Goal: Task Accomplishment & Management: Manage account settings

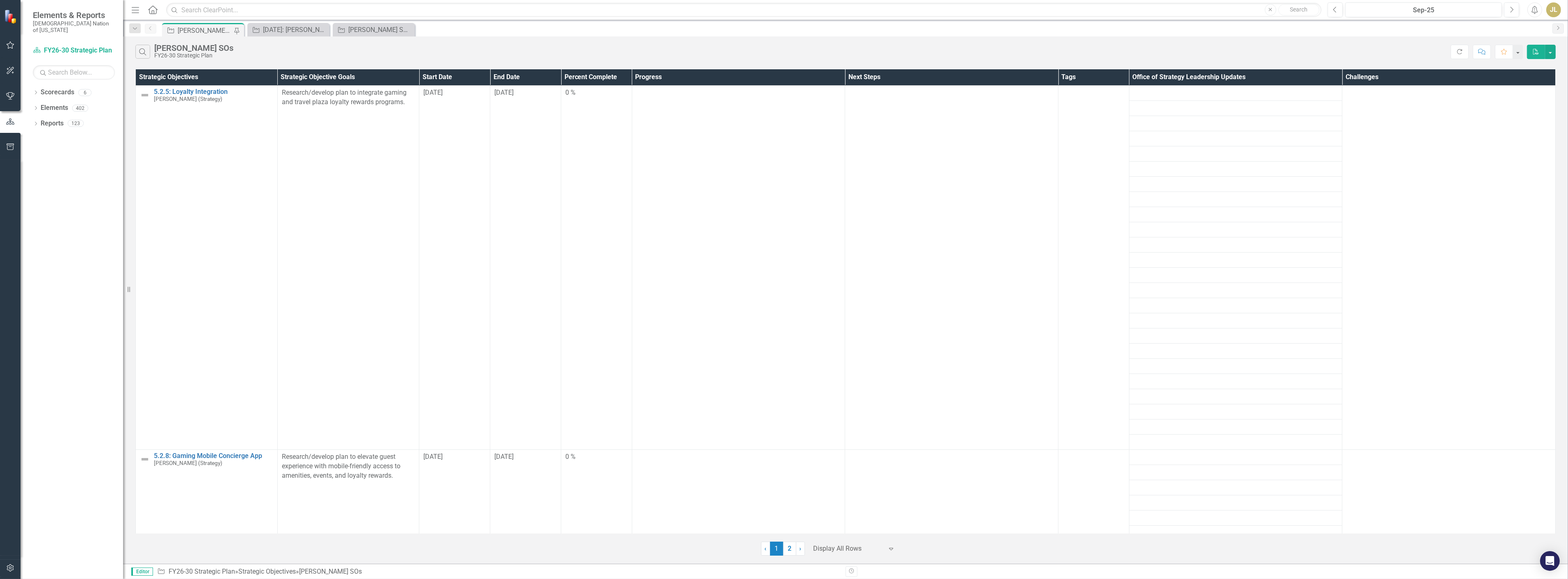
scroll to position [5147, 0]
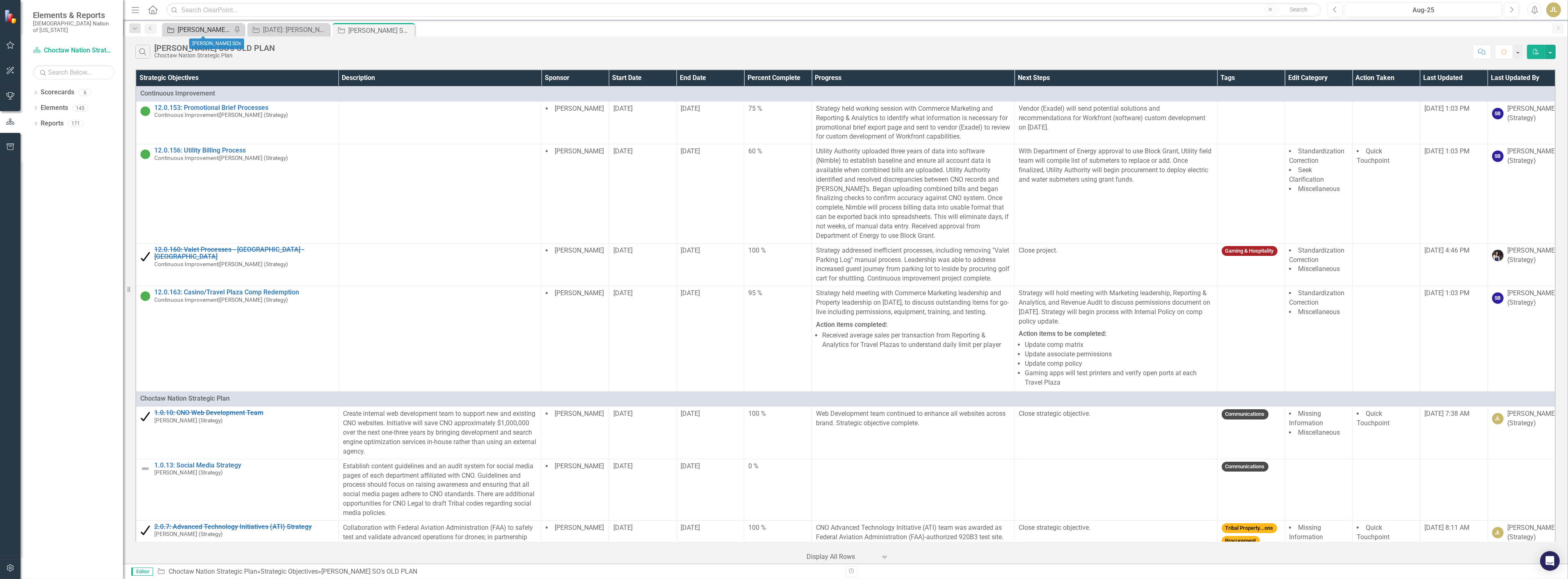
click at [210, 32] on div "[PERSON_NAME] SOs" at bounding box center [205, 29] width 54 height 10
click at [1515, 15] on button "Next" at bounding box center [1511, 10] width 15 height 15
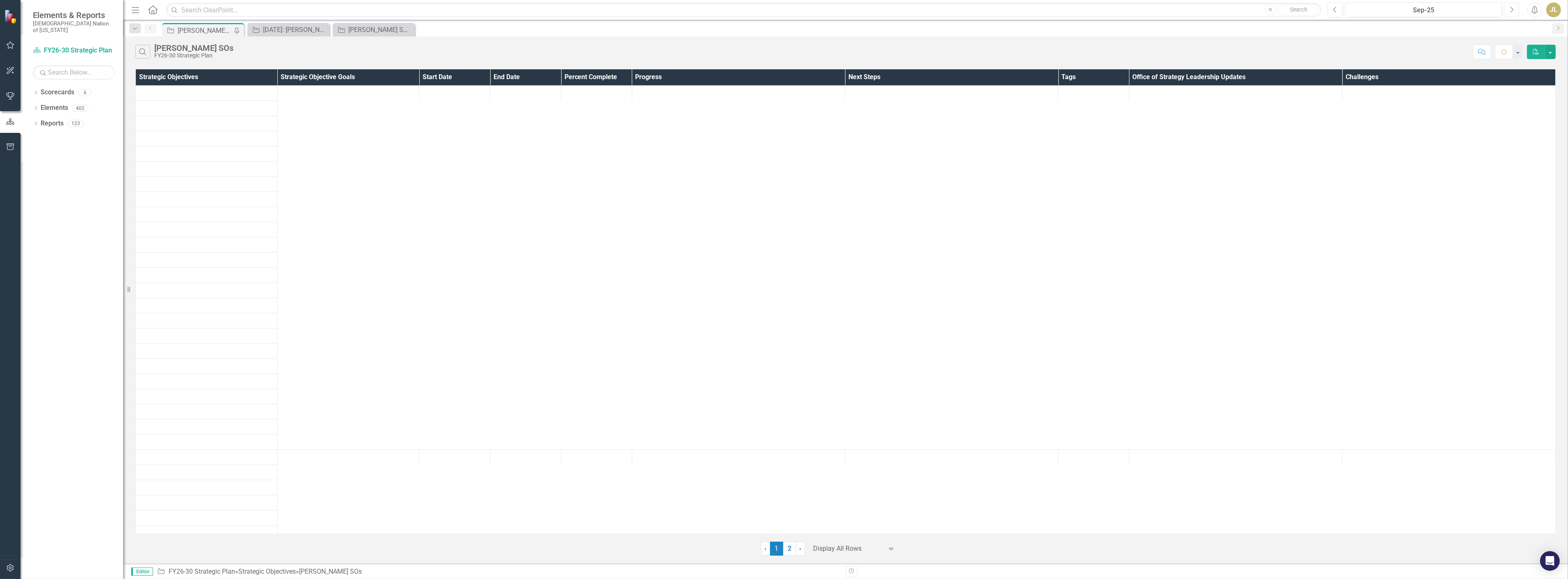
scroll to position [136, 0]
click at [294, 29] on div "[DATE]: [PERSON_NAME] Judicial Court Room Expansion (Capital)" at bounding box center [290, 29] width 54 height 10
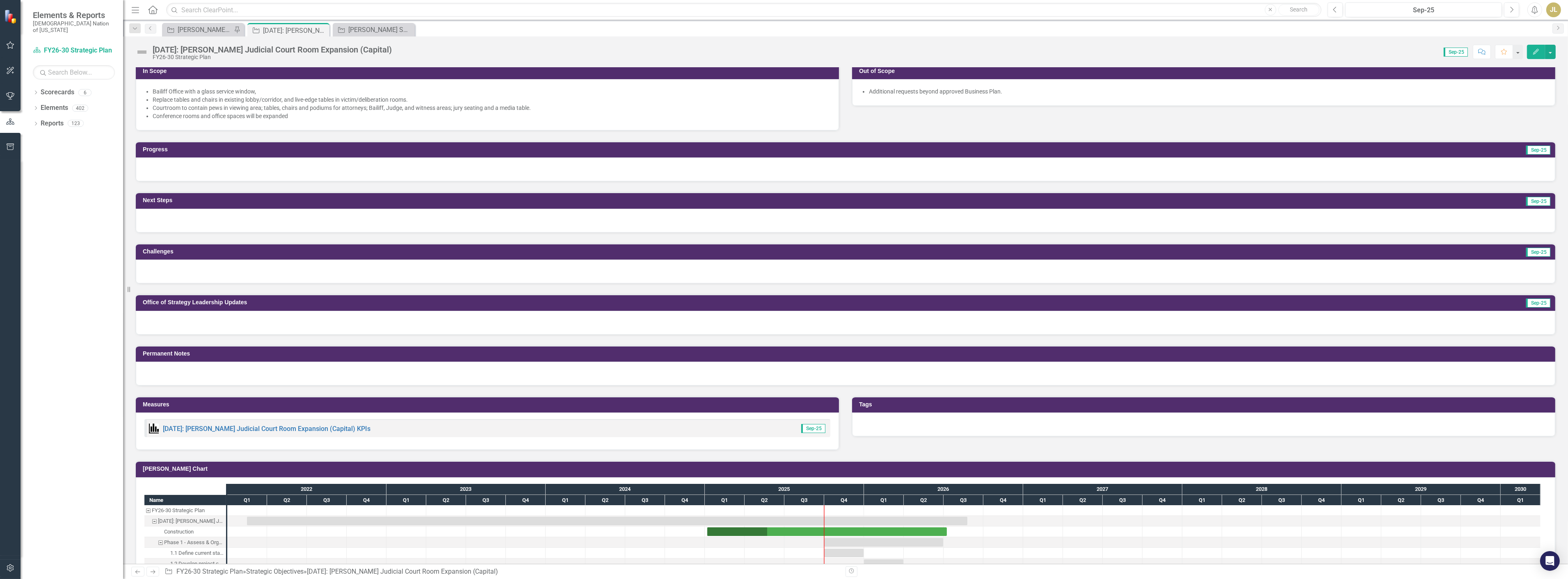
scroll to position [227, 0]
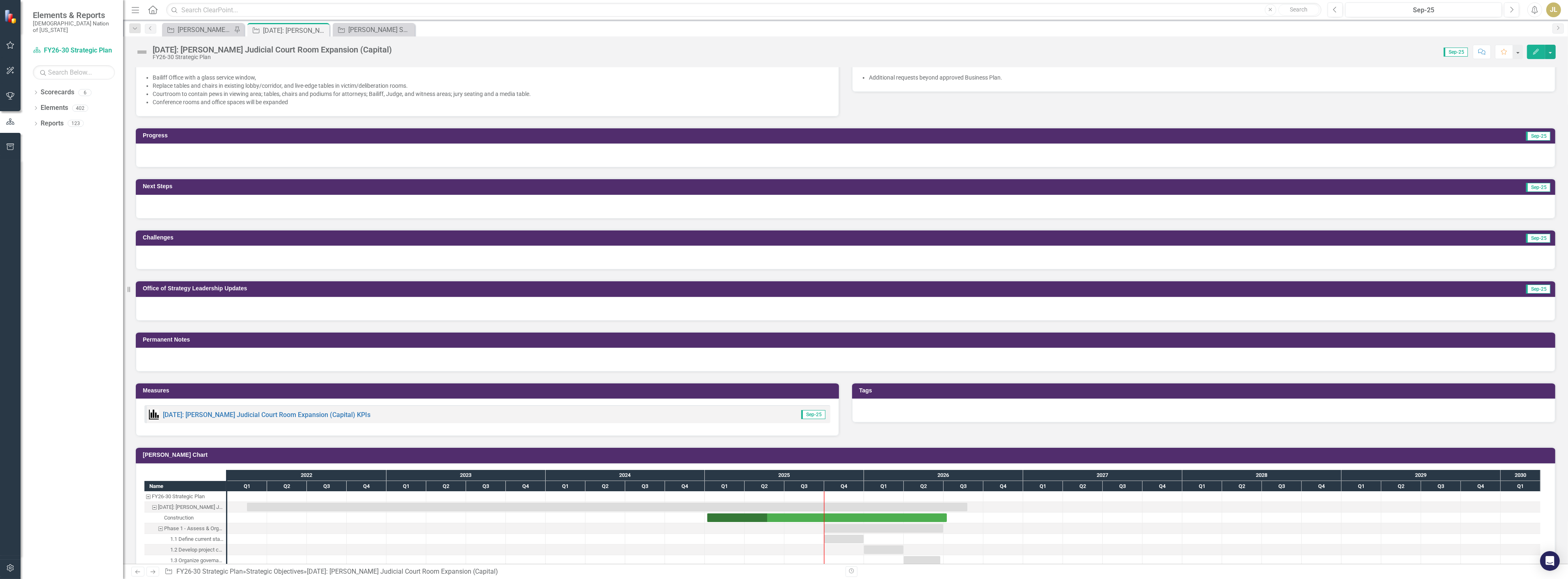
click at [211, 304] on div at bounding box center [845, 308] width 1419 height 24
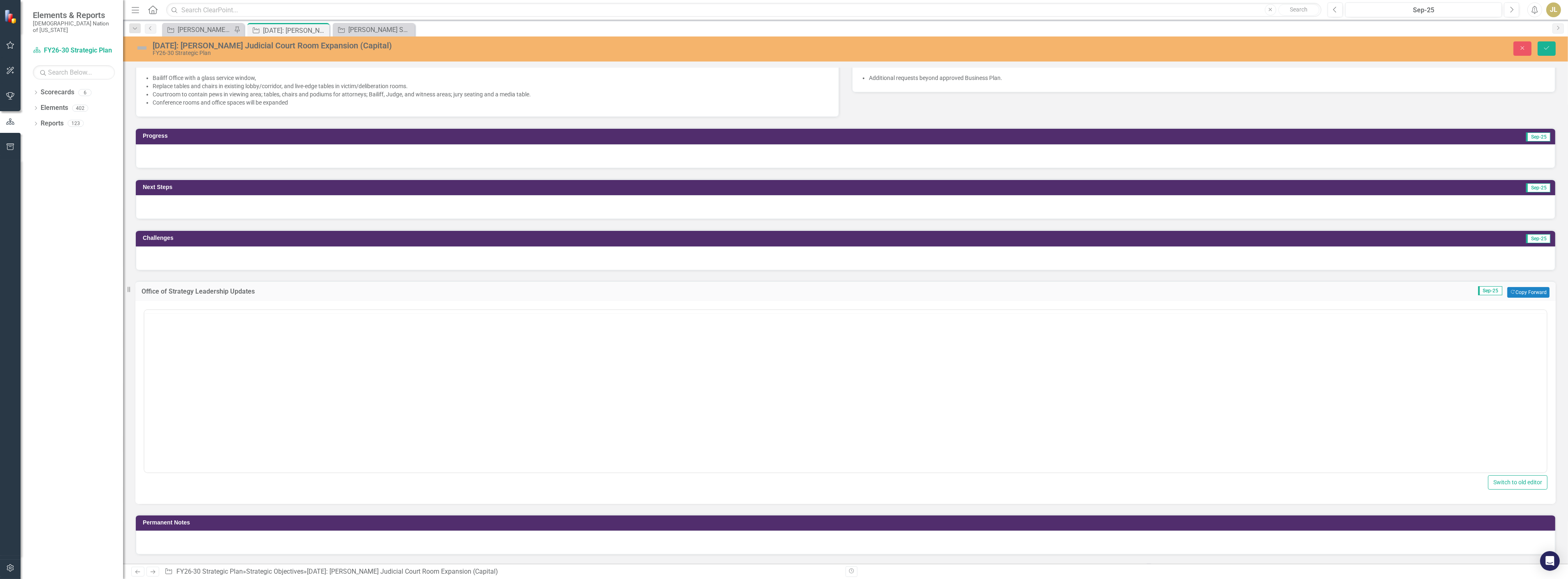
scroll to position [0, 0]
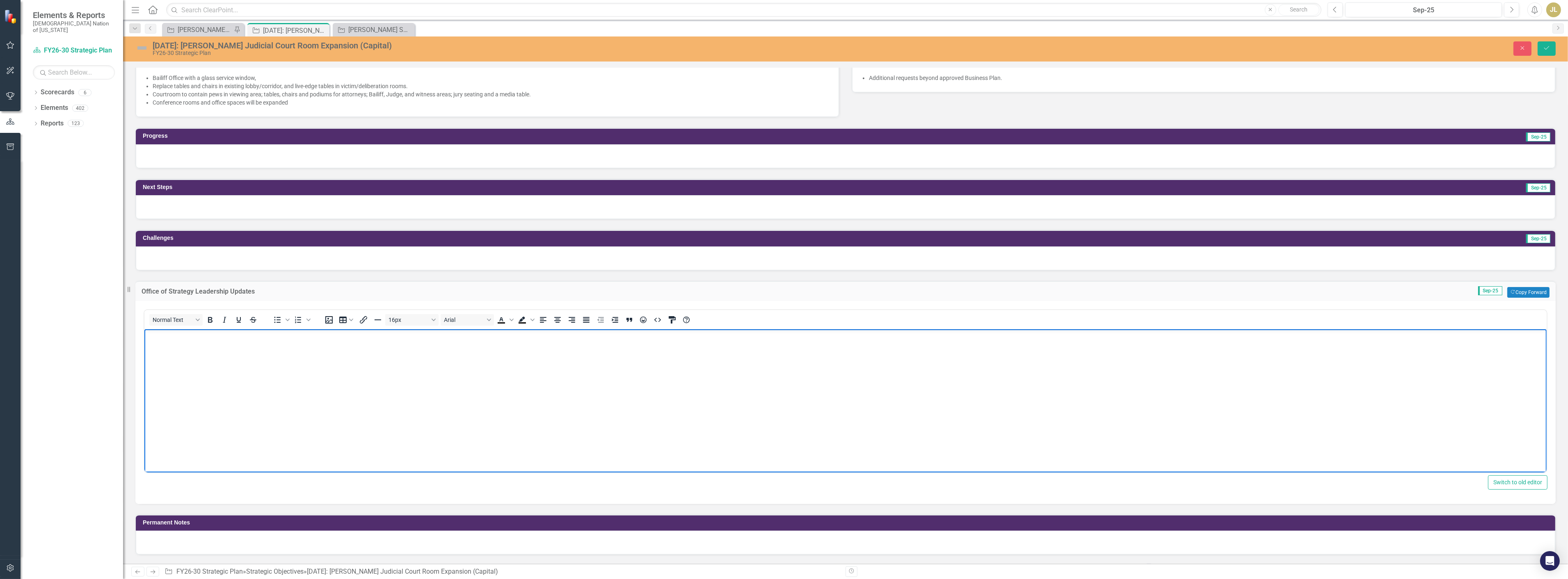
click at [244, 344] on body "Rich Text Area. Press ALT-0 for help." at bounding box center [845, 390] width 1402 height 123
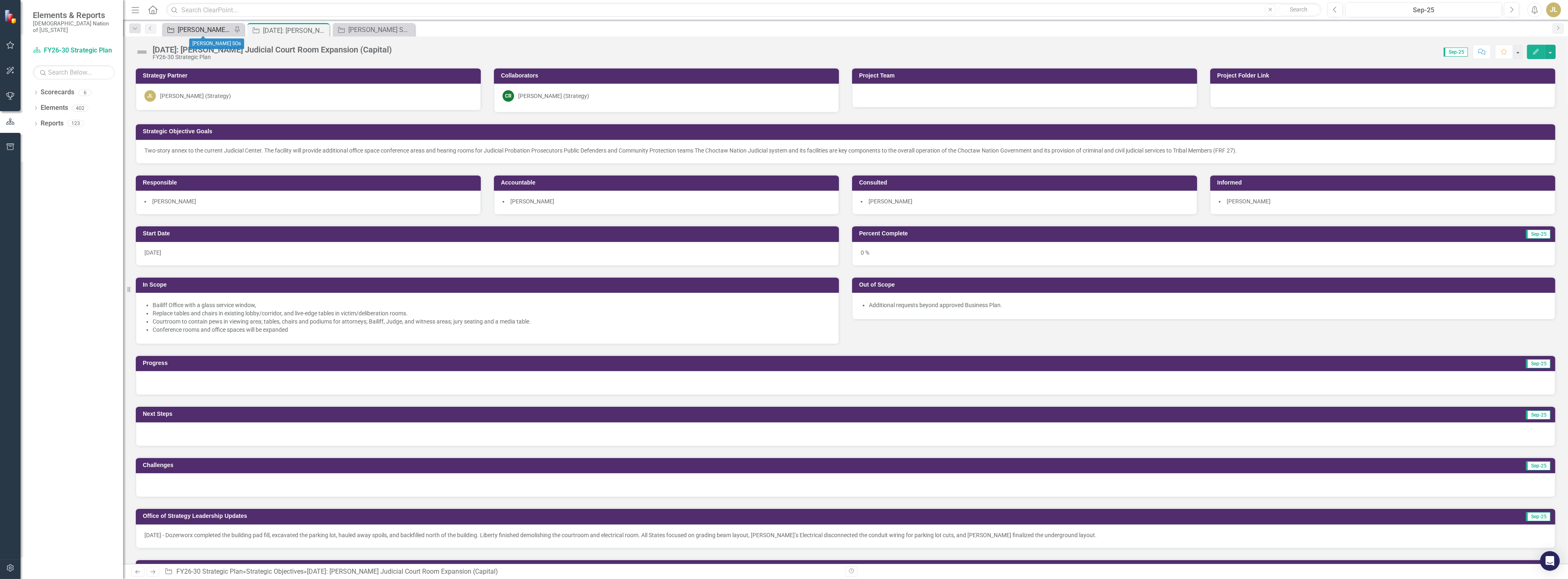
click at [211, 30] on div "[PERSON_NAME] SOs" at bounding box center [205, 29] width 54 height 10
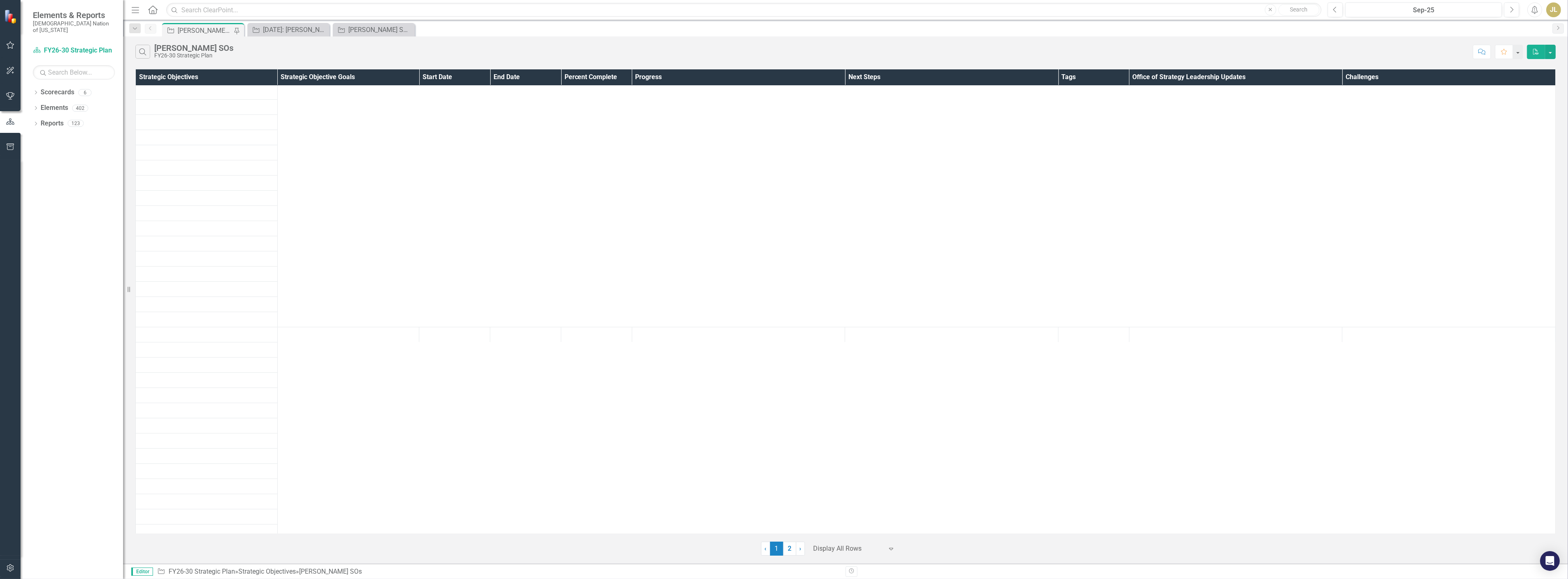
scroll to position [6240, 0]
click at [279, 21] on div "Dropdown Search Strategic Objective Josh SOs Pin Strategic Objective 2.1.16: Du…" at bounding box center [845, 28] width 1445 height 16
click at [306, 33] on div "[DATE]: [PERSON_NAME] Judicial Court Room Expansion (Capital)" at bounding box center [290, 29] width 54 height 10
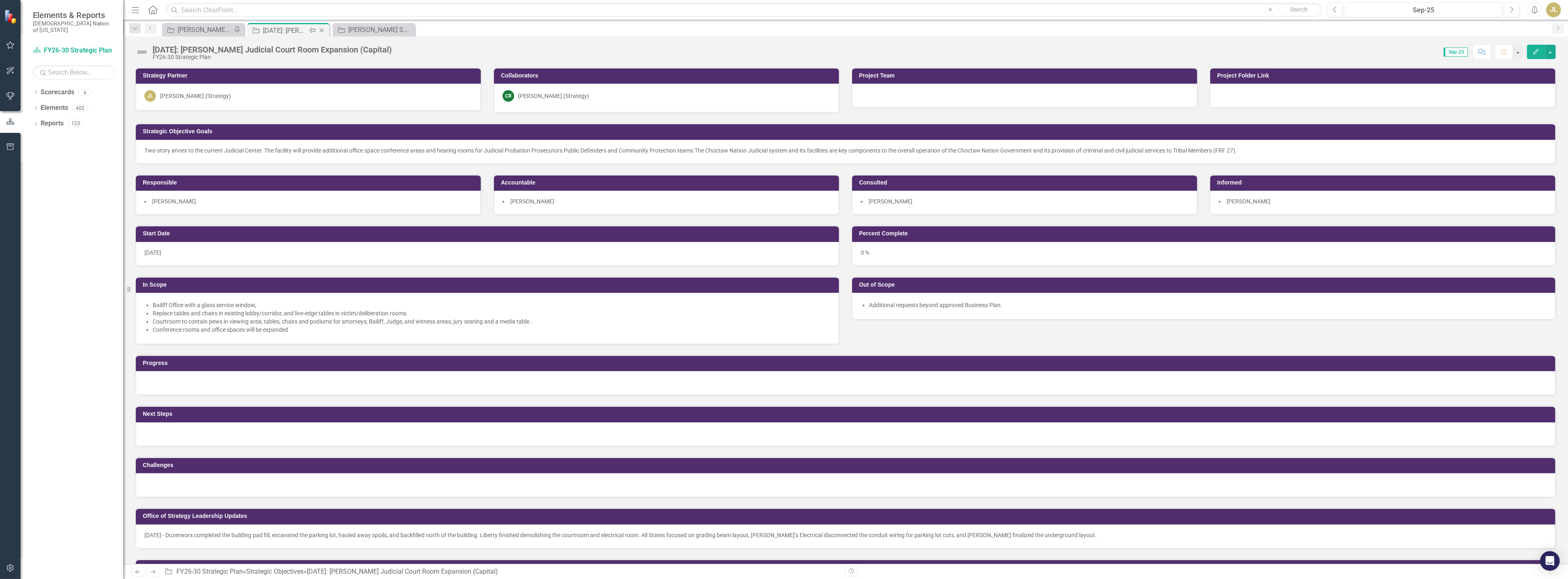
click at [323, 32] on icon "Close" at bounding box center [321, 30] width 8 height 7
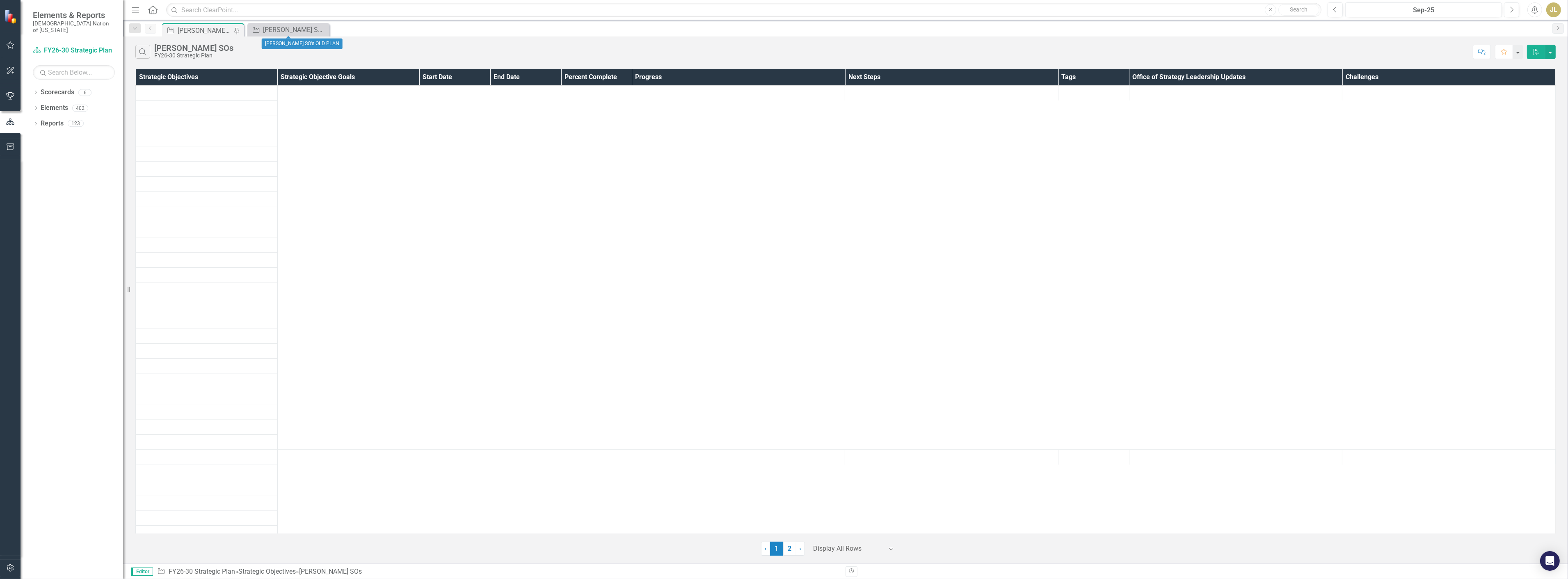
click at [205, 31] on div "[PERSON_NAME] SOs" at bounding box center [205, 30] width 54 height 10
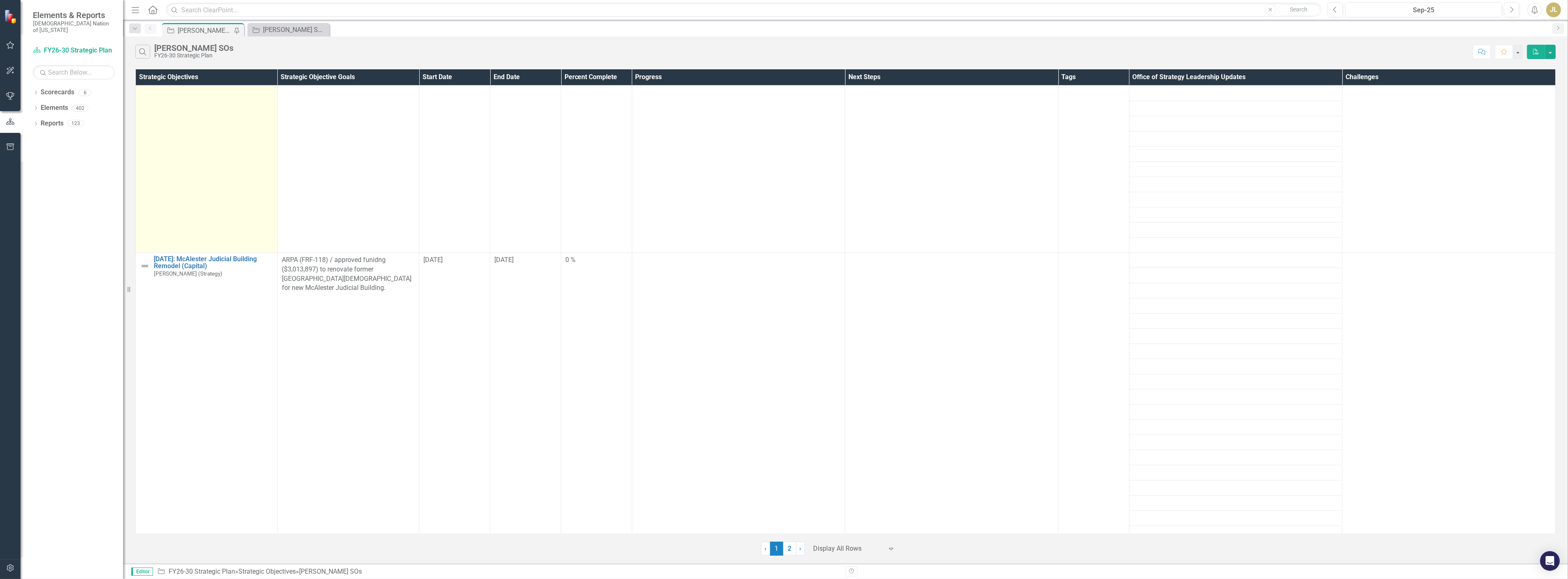
scroll to position [2069, 0]
click at [174, 246] on td "2.1.16: Durant Judicial Court Room Expansion (Capital) Joshua Lehew (Strategy) …" at bounding box center [206, 41] width 142 height 409
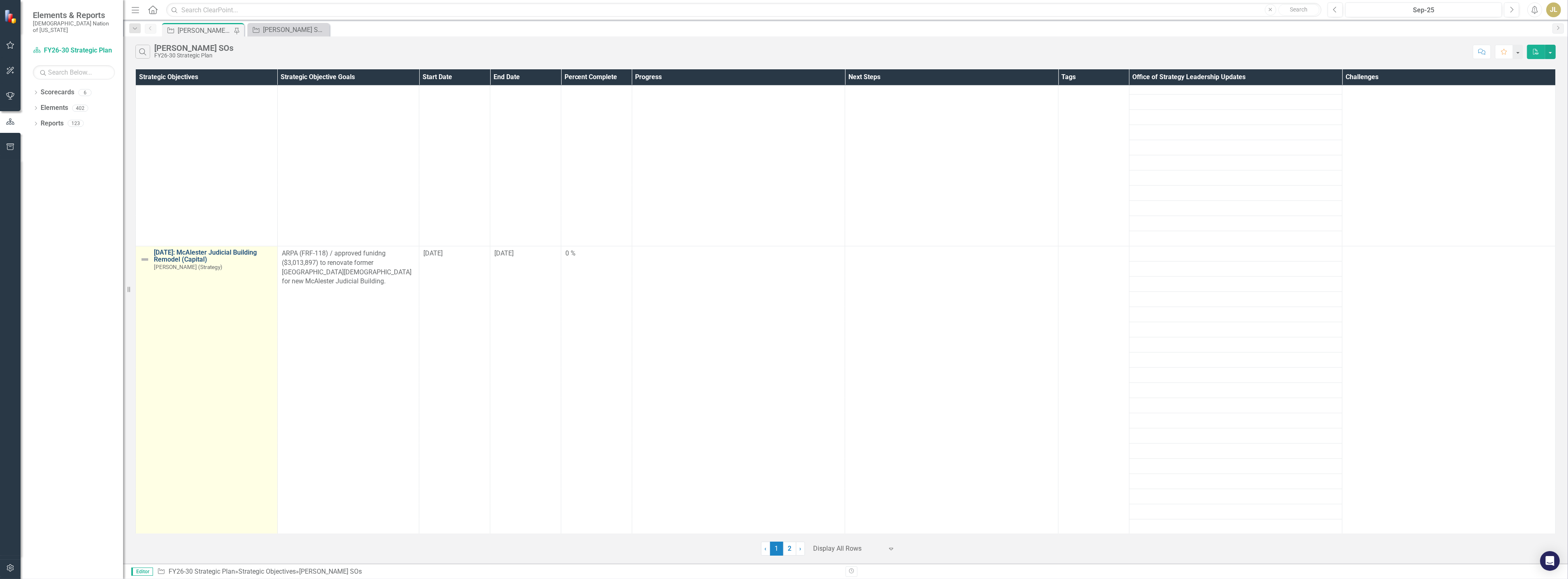
click at [191, 263] on link "[DATE]: McAlester Judicial Building Remodel (Capital)" at bounding box center [214, 256] width 119 height 15
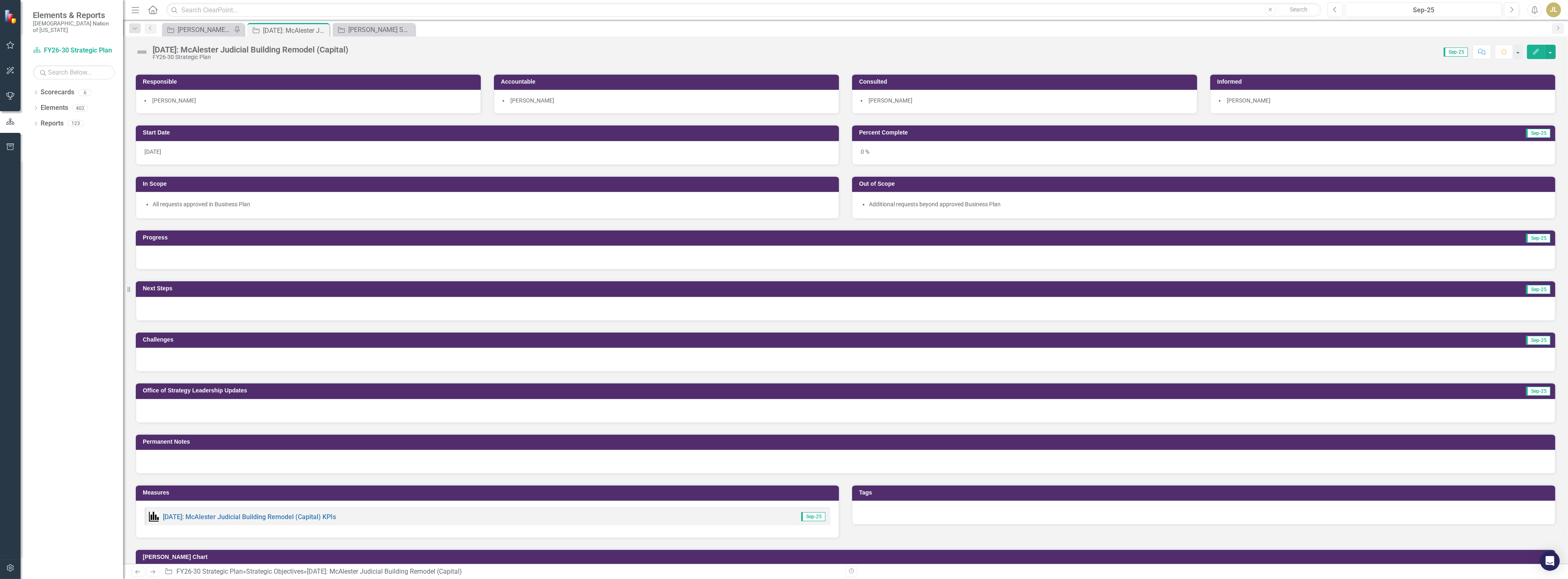
scroll to position [182, 0]
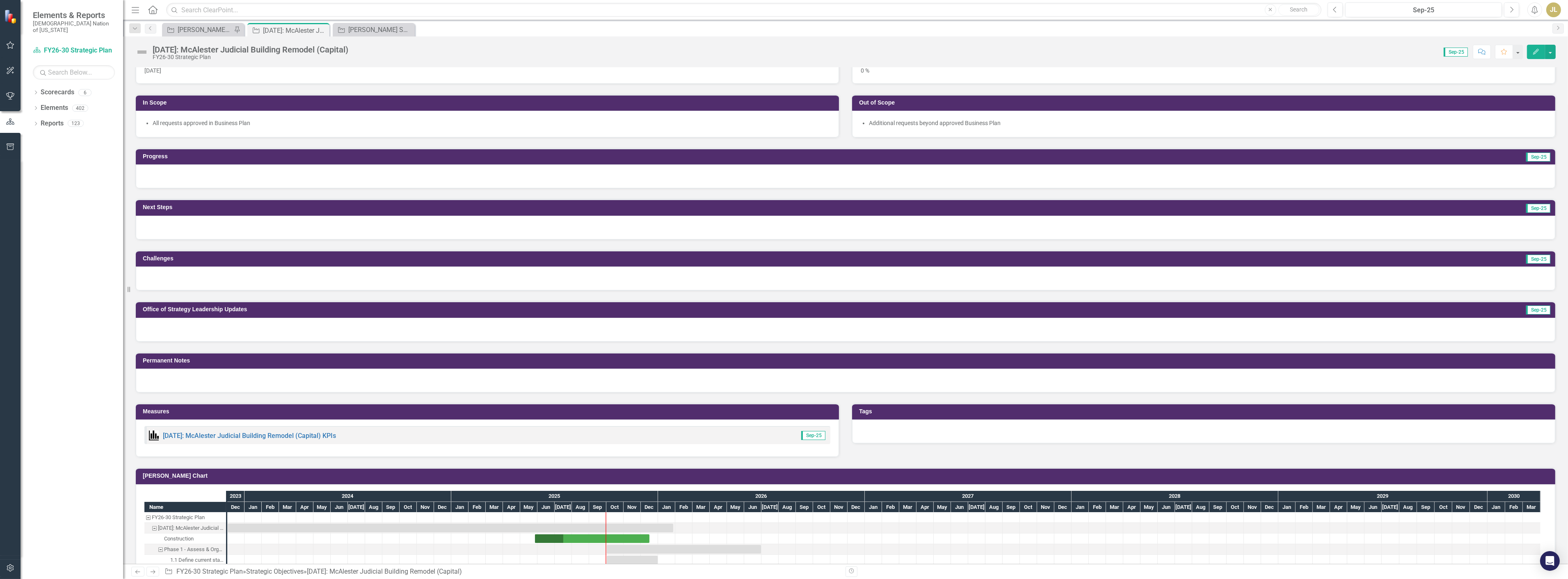
click at [298, 328] on div at bounding box center [845, 329] width 1419 height 24
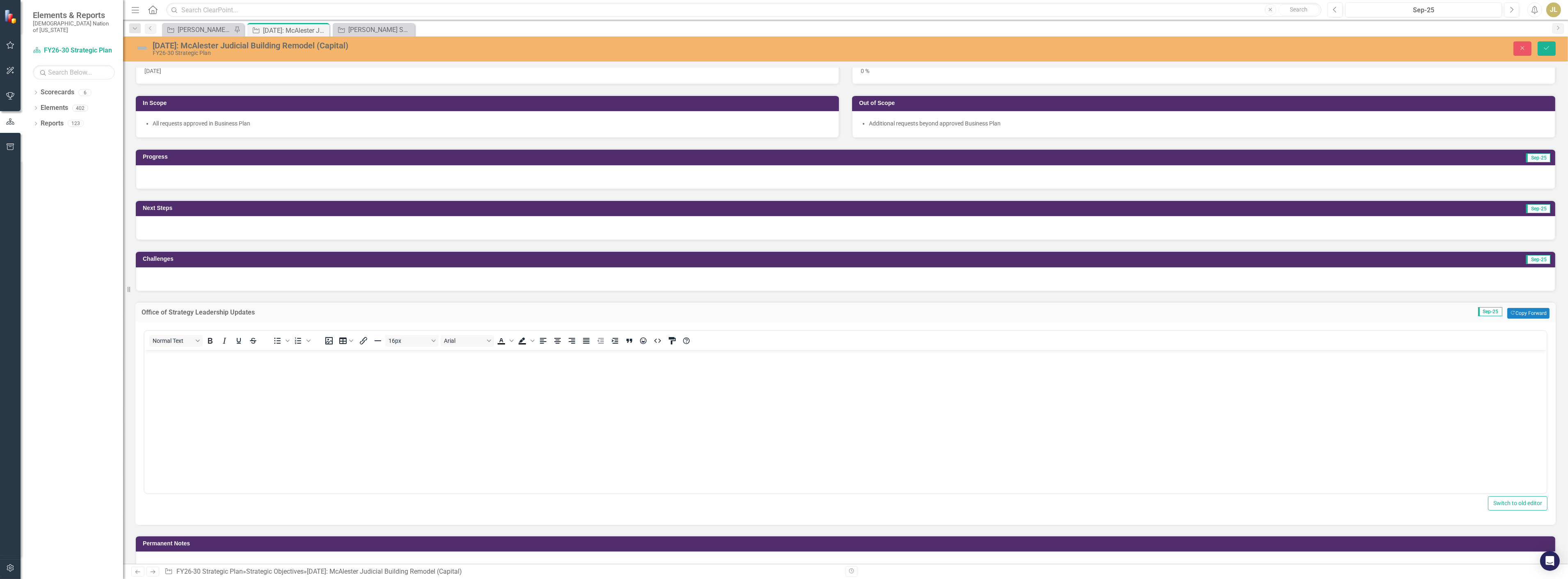
scroll to position [0, 0]
click at [312, 372] on body "Rich Text Area. Press ALT-0 for help." at bounding box center [845, 411] width 1402 height 123
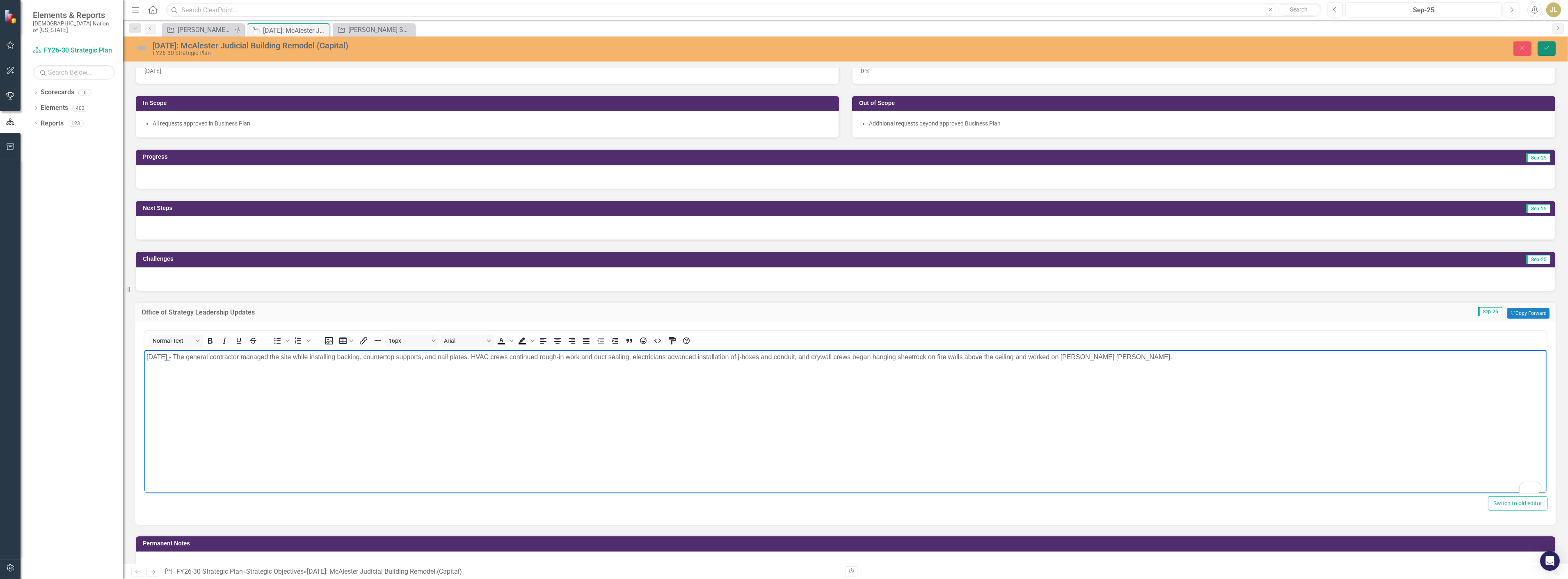
click at [1552, 44] on button "Save" at bounding box center [1547, 49] width 18 height 15
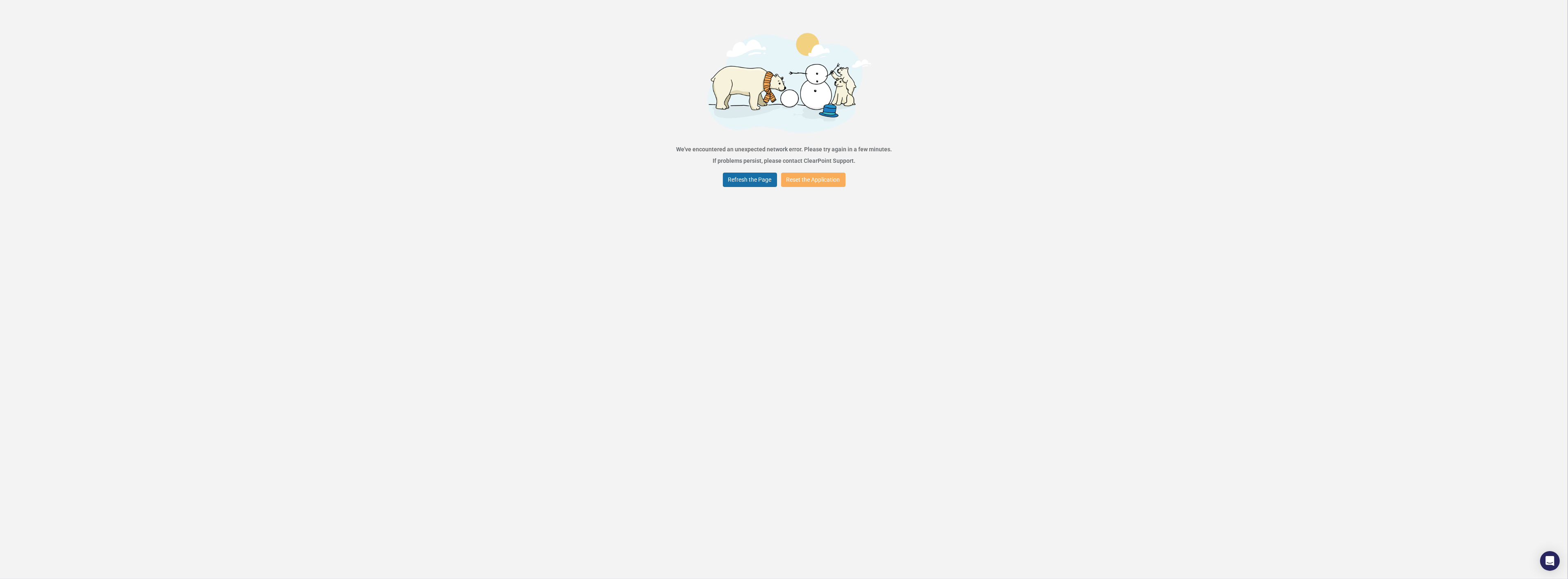
click at [753, 181] on button "Refresh the Page" at bounding box center [750, 180] width 54 height 15
